Goal: Book appointment/travel/reservation

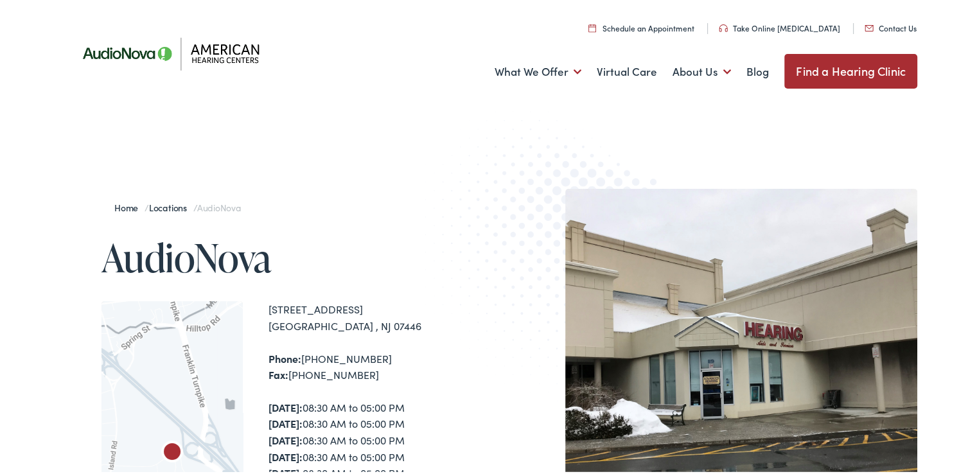
click at [644, 26] on link "Schedule an Appointment" at bounding box center [641, 25] width 106 height 11
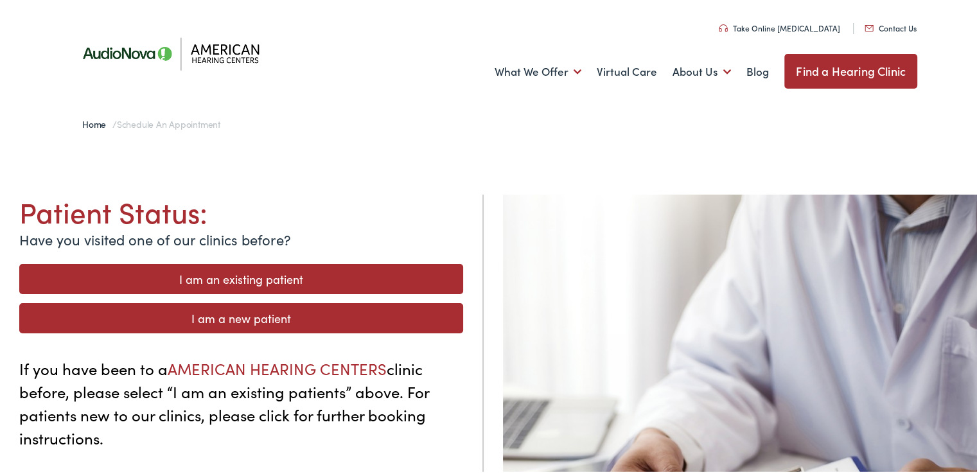
click at [289, 276] on link "I am an existing patient" at bounding box center [241, 276] width 444 height 30
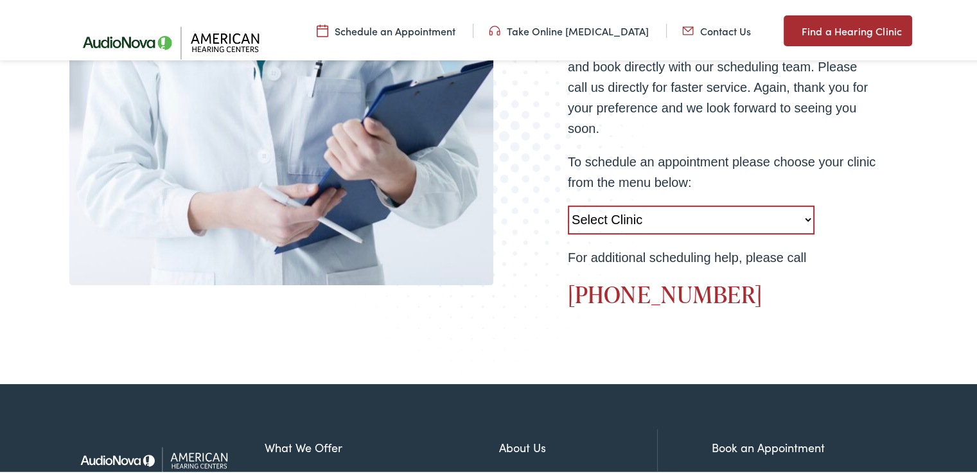
scroll to position [522, 0]
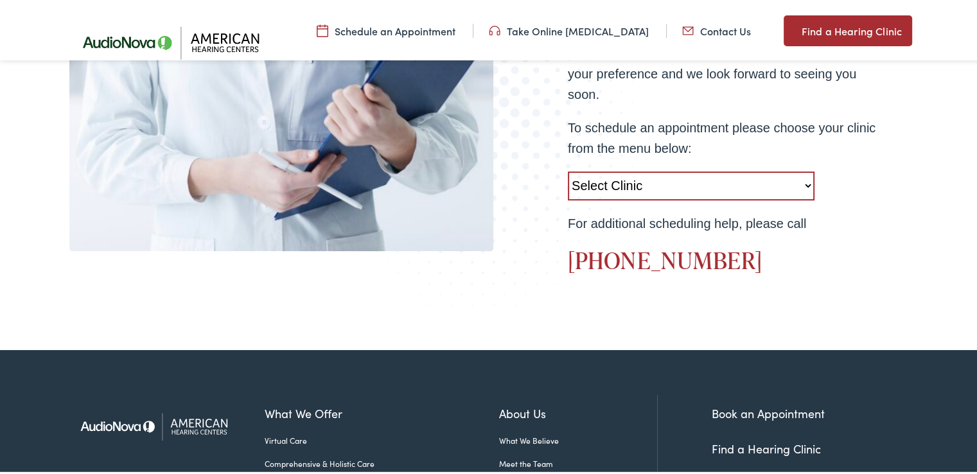
click at [804, 180] on select "Select Clinic West Caldwell-NJ-American Hearing Centers 778 Bloomfield Avenue R…" at bounding box center [691, 183] width 247 height 29
select select "https://americanhearing.alpacaaudiology.com/locations/ramsey-nj/"
click at [568, 169] on select "Select Clinic West Caldwell-NJ-American Hearing Centers 778 Bloomfield Avenue R…" at bounding box center [691, 183] width 247 height 29
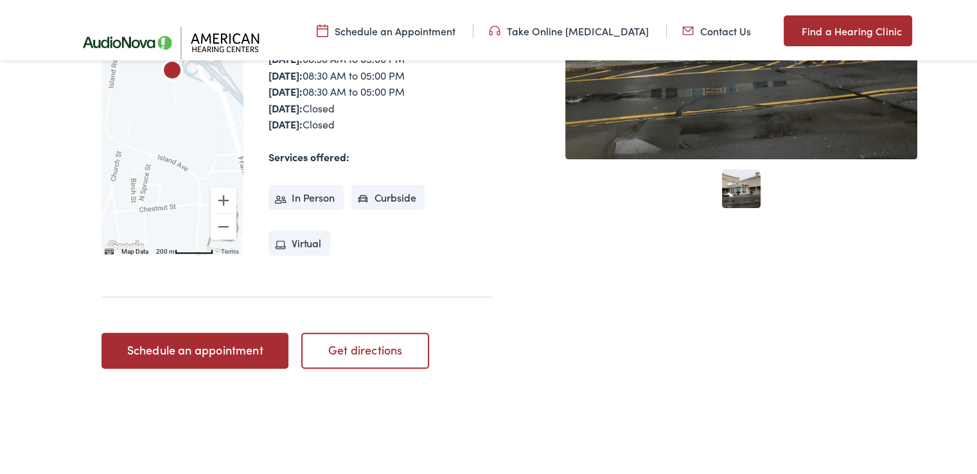
scroll to position [419, 0]
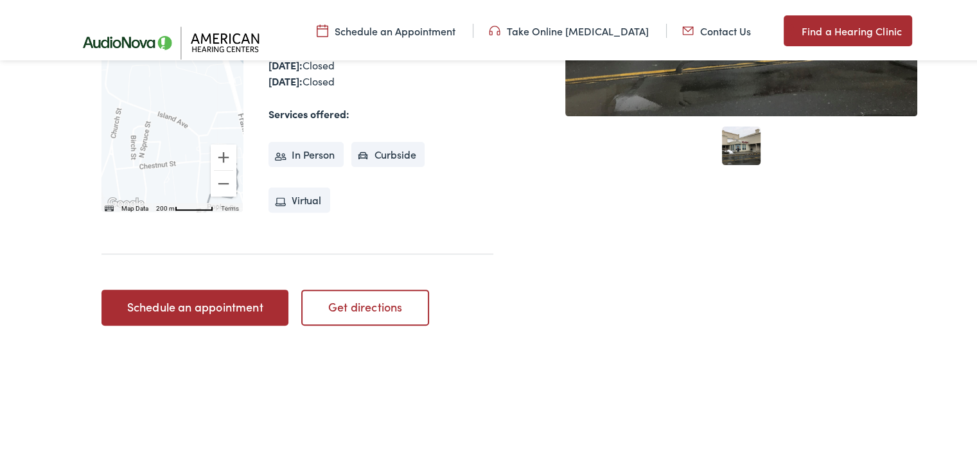
click at [208, 309] on link "Schedule an appointment" at bounding box center [194, 305] width 187 height 36
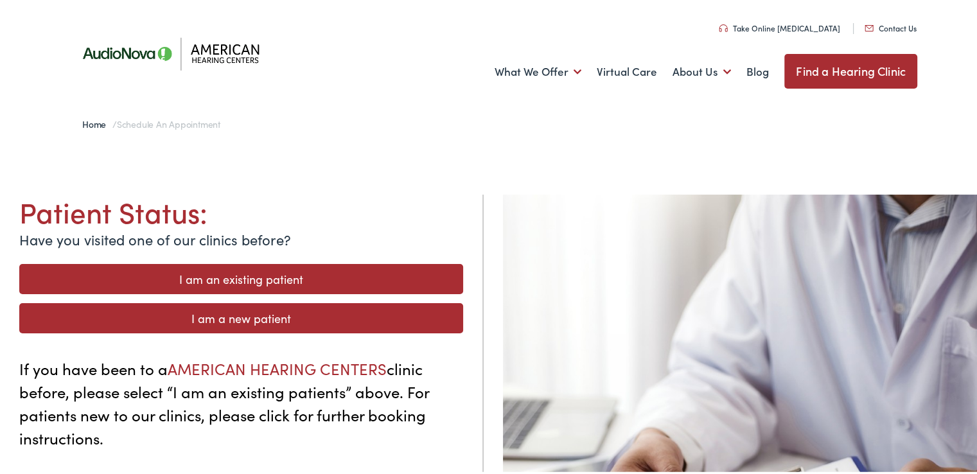
click at [190, 276] on link "I am an existing patient" at bounding box center [241, 276] width 444 height 30
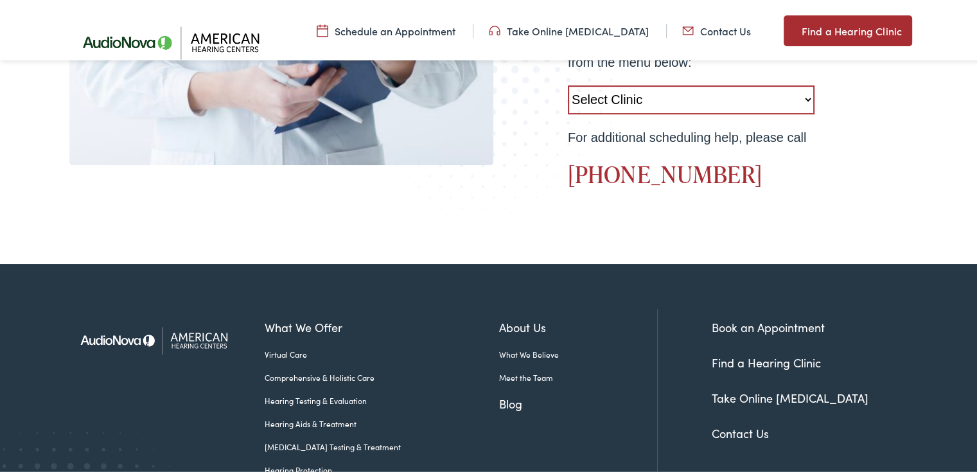
scroll to position [704, 0]
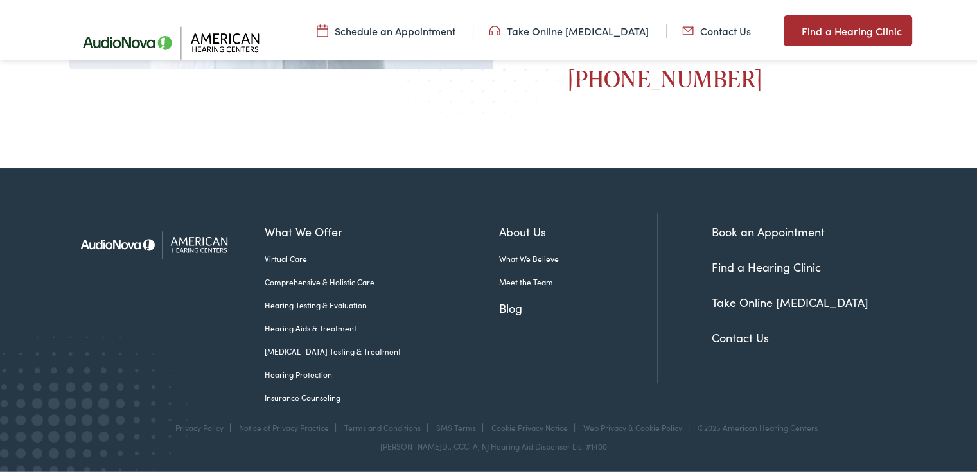
click at [421, 28] on link "Schedule an Appointment" at bounding box center [386, 28] width 139 height 14
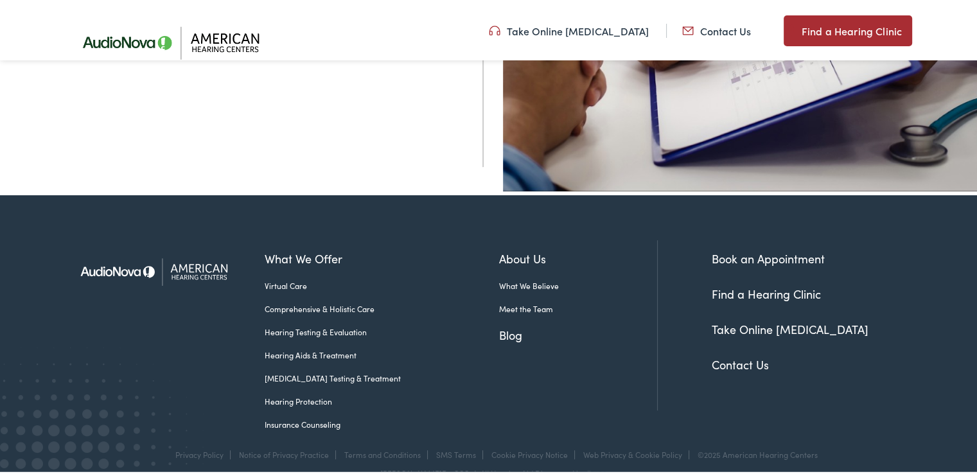
scroll to position [519, 0]
